Goal: Task Accomplishment & Management: Manage account settings

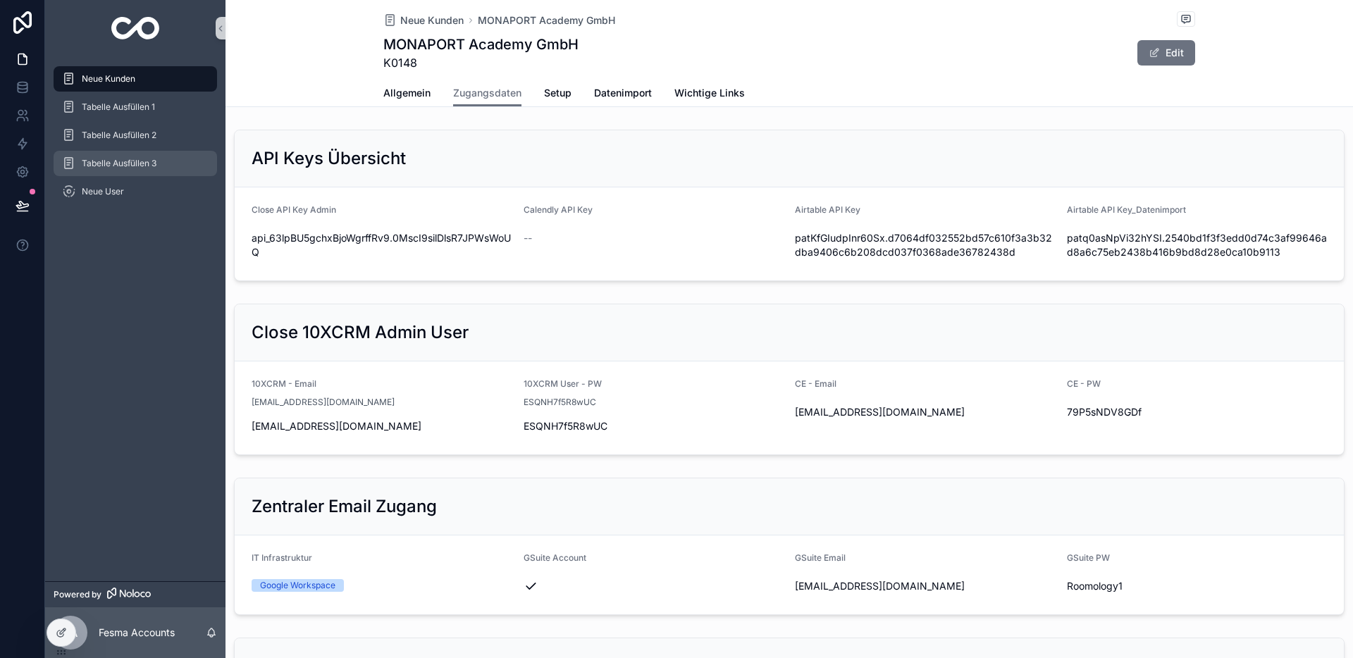
scroll to position [610, 0]
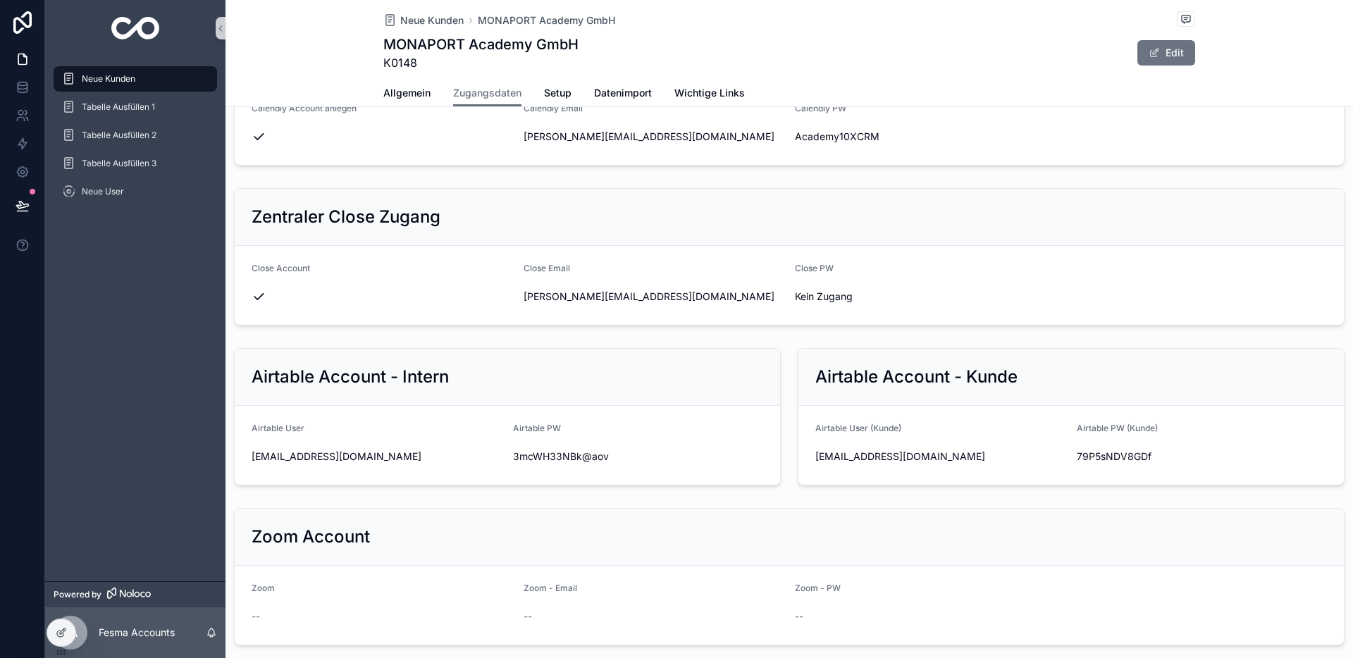
click at [118, 72] on div "Neue Kunden" at bounding box center [135, 79] width 147 height 23
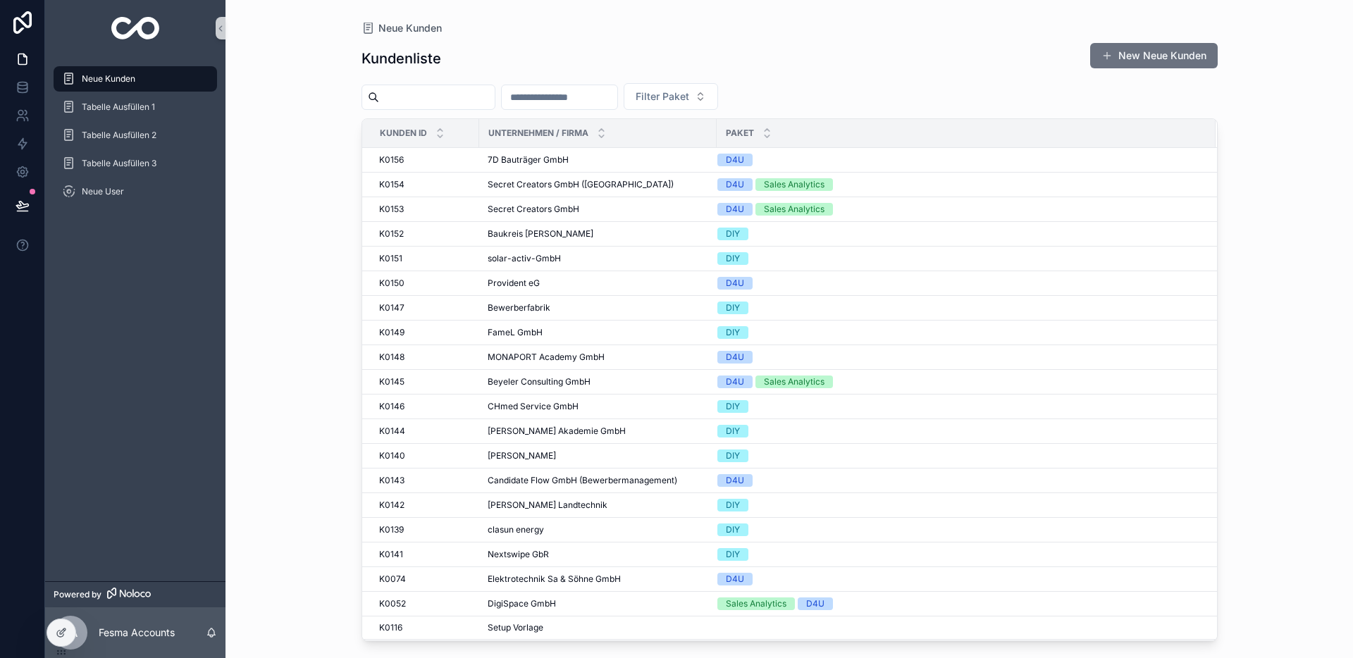
click at [545, 97] on input "scrollable content" at bounding box center [560, 97] width 116 height 20
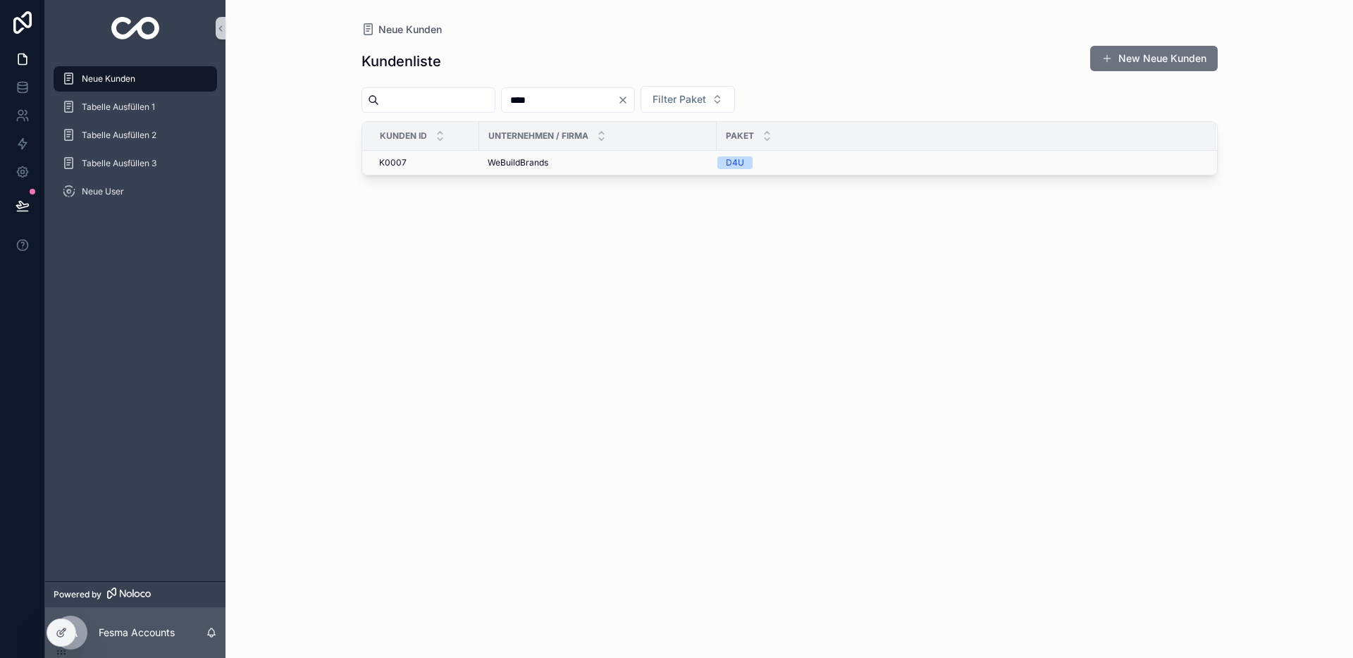
type input "****"
click at [519, 163] on span "WeBuildBrands" at bounding box center [518, 162] width 61 height 11
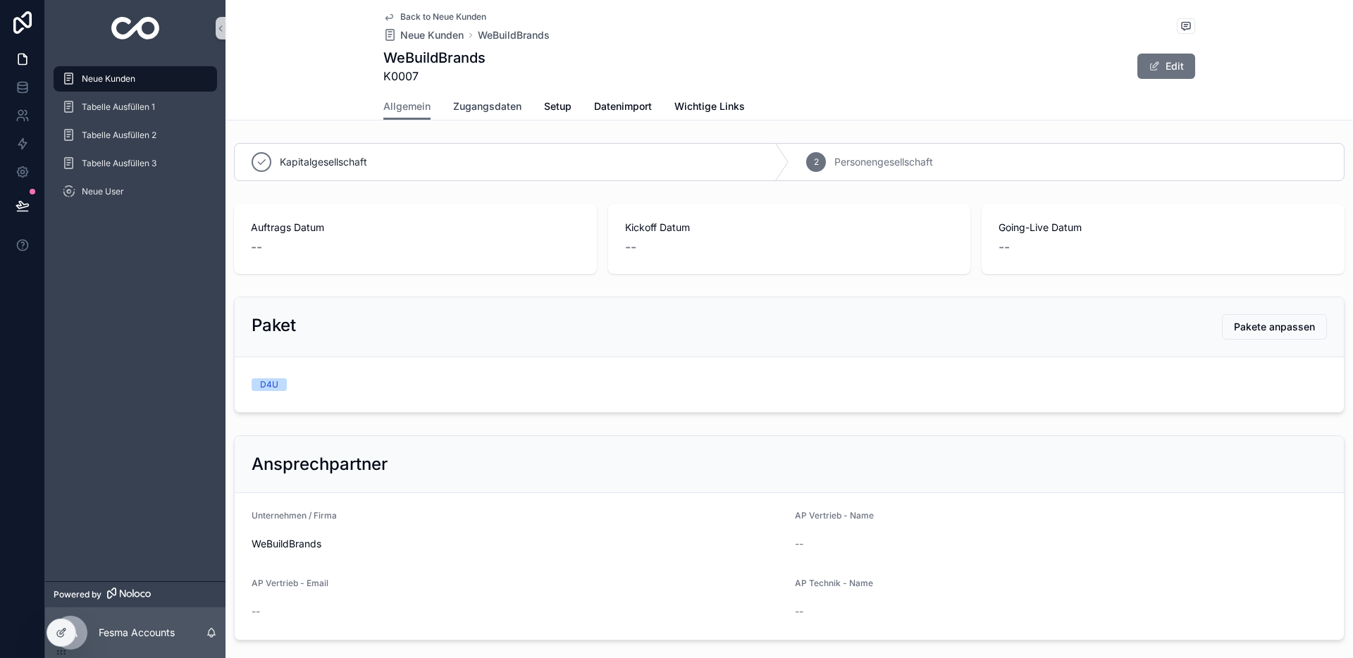
click at [493, 96] on link "Zugangsdaten" at bounding box center [487, 108] width 68 height 28
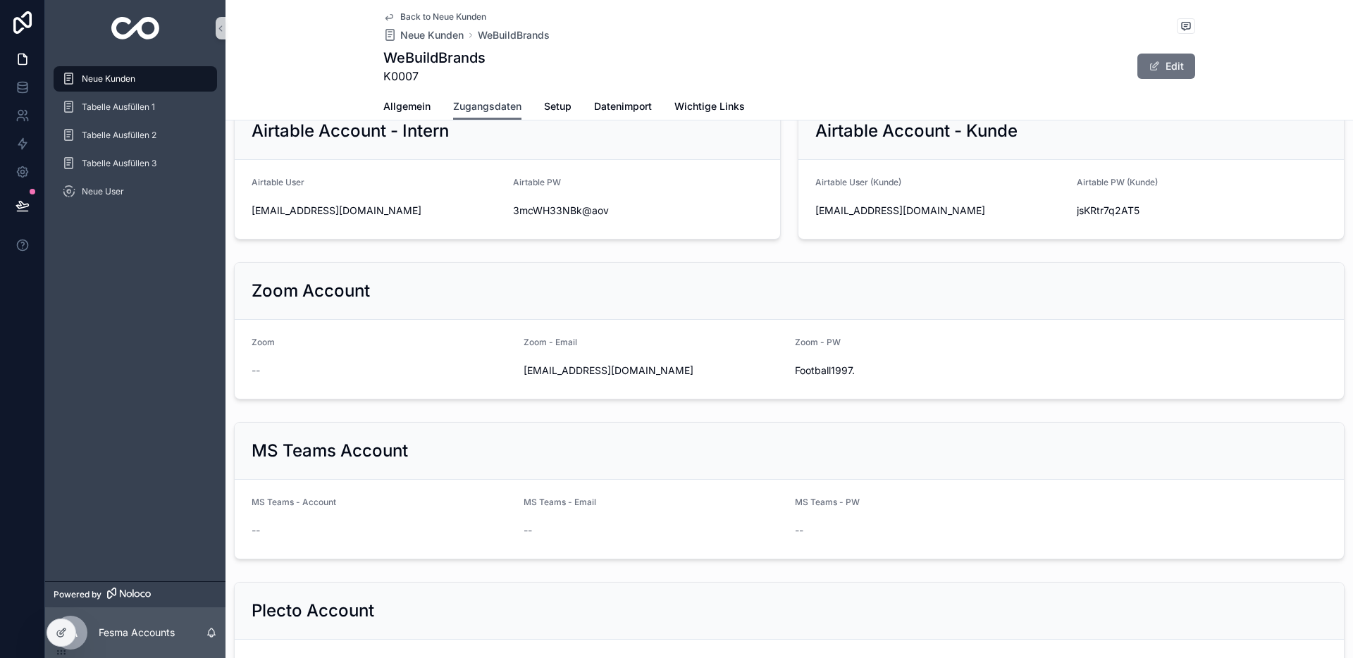
scroll to position [1582, 0]
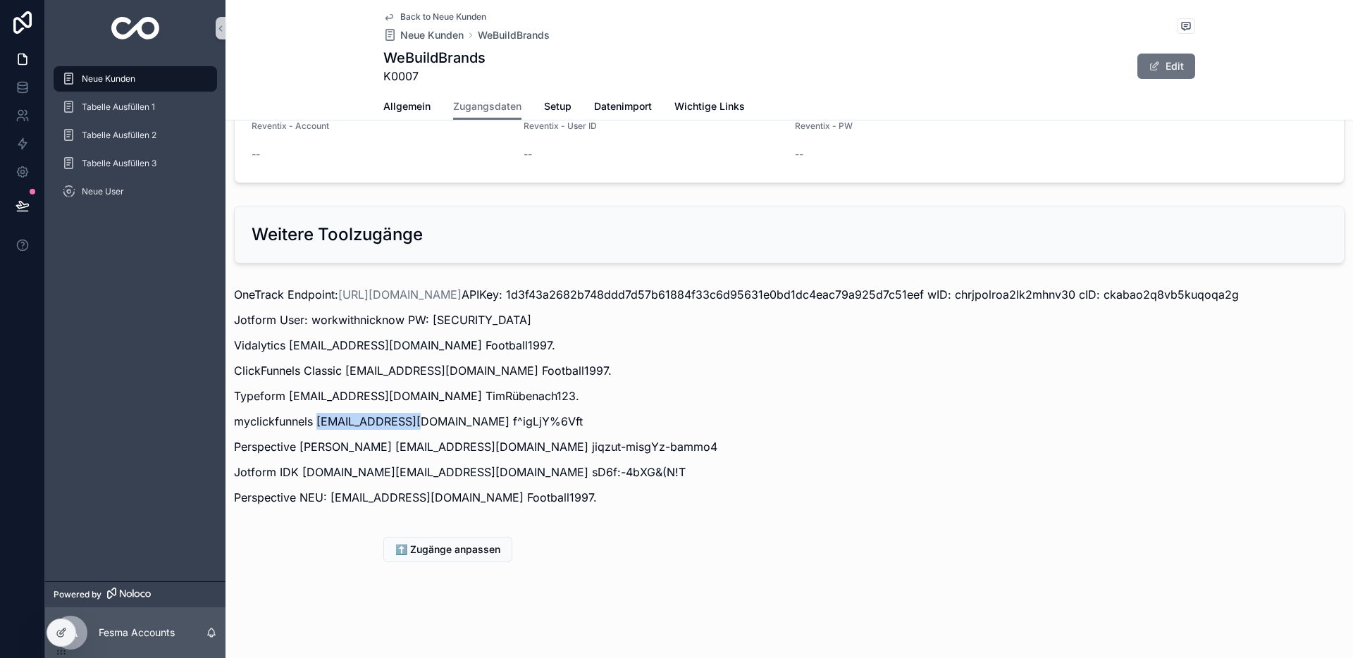
drag, startPoint x: 319, startPoint y: 424, endPoint x: 416, endPoint y: 426, distance: 97.3
click at [416, 426] on p "myclickfunnels [EMAIL_ADDRESS][DOMAIN_NAME] f^igLjY%6Vft" at bounding box center [789, 421] width 1111 height 17
copy p "[EMAIL_ADDRESS][DOMAIN_NAME]"
drag, startPoint x: 421, startPoint y: 419, endPoint x: 521, endPoint y: 421, distance: 100.1
click at [521, 421] on p "myclickfunnels [EMAIL_ADDRESS][DOMAIN_NAME] f^igLjY%6Vft" at bounding box center [789, 421] width 1111 height 17
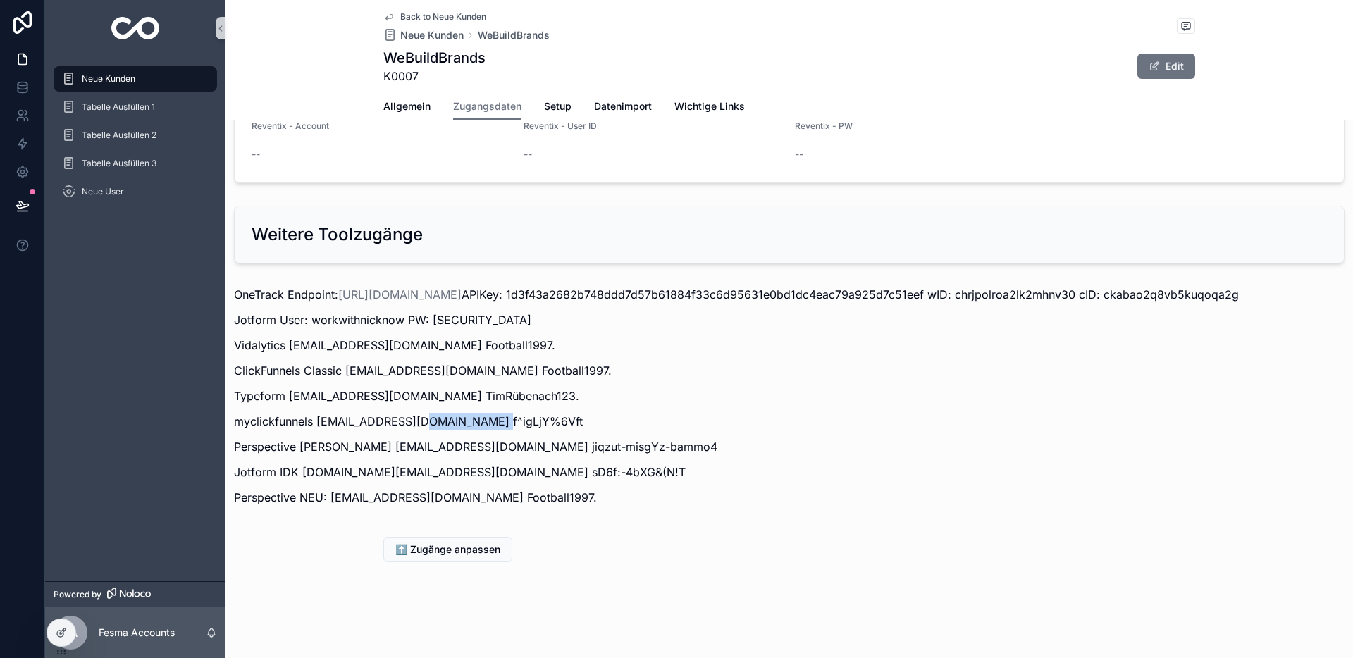
copy p "f^igLjY%6Vft"
